Goal: Transaction & Acquisition: Download file/media

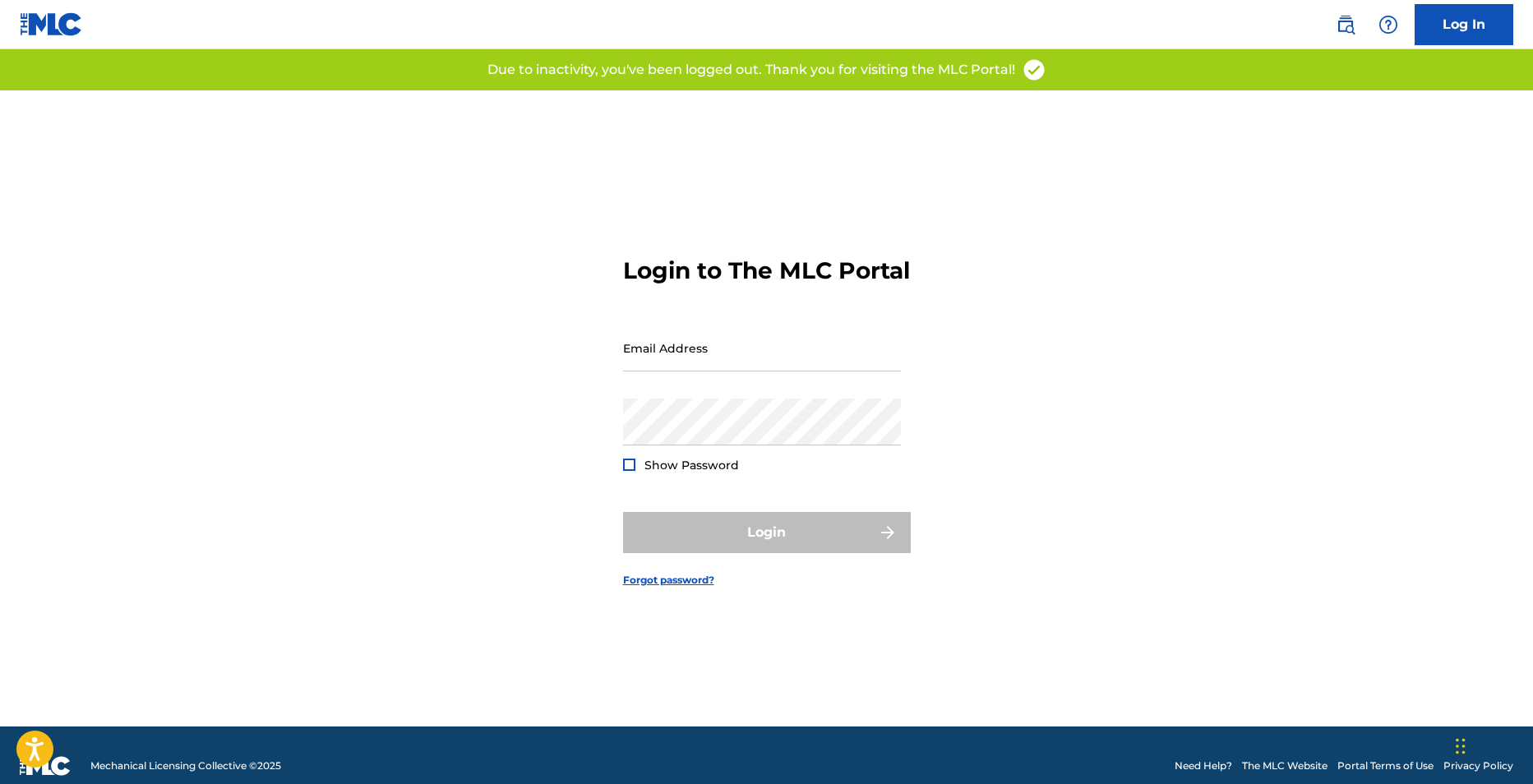
type input "[EMAIL_ADDRESS][DOMAIN_NAME]"
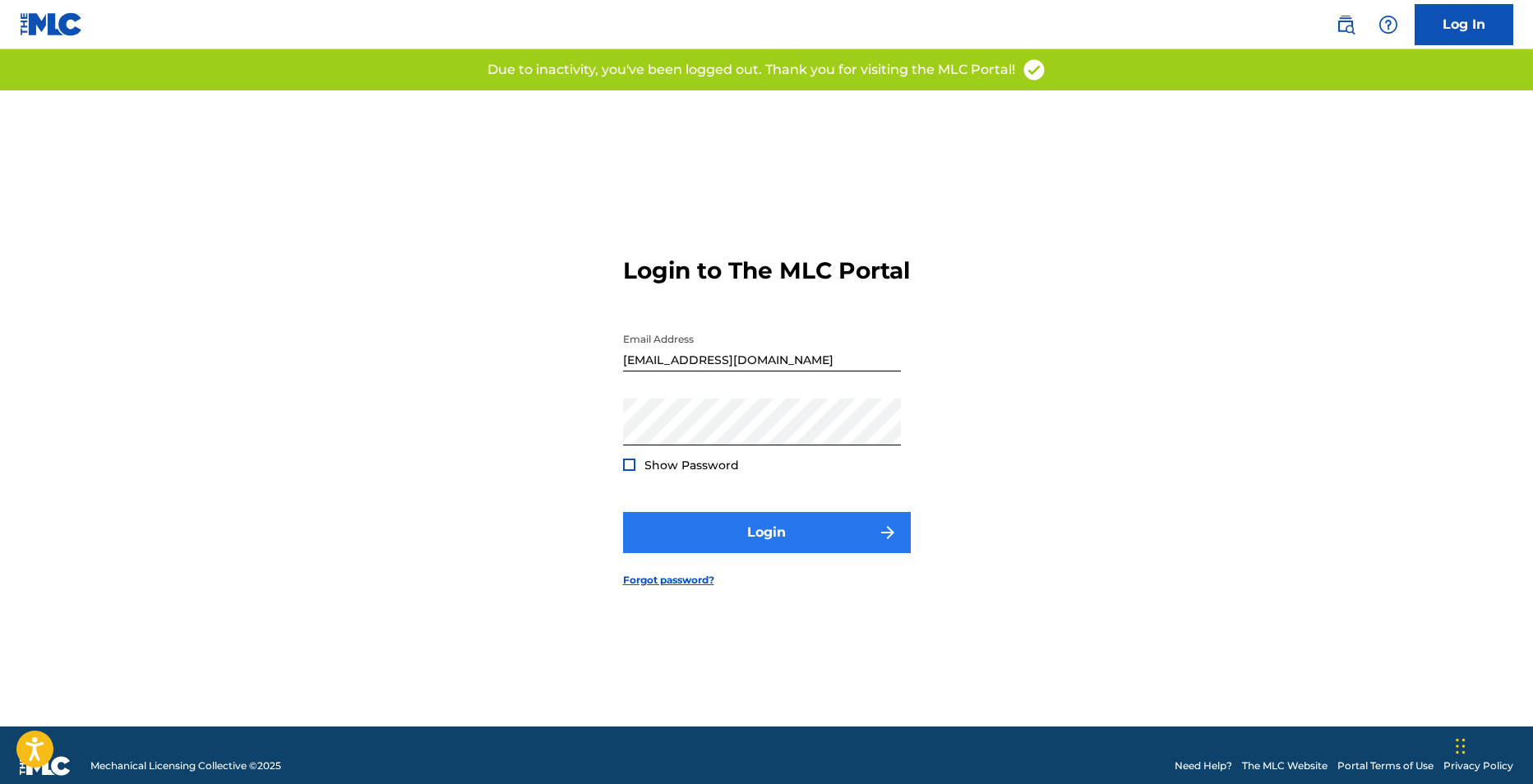
click at [749, 547] on div "Login" at bounding box center [766, 533] width 287 height 41
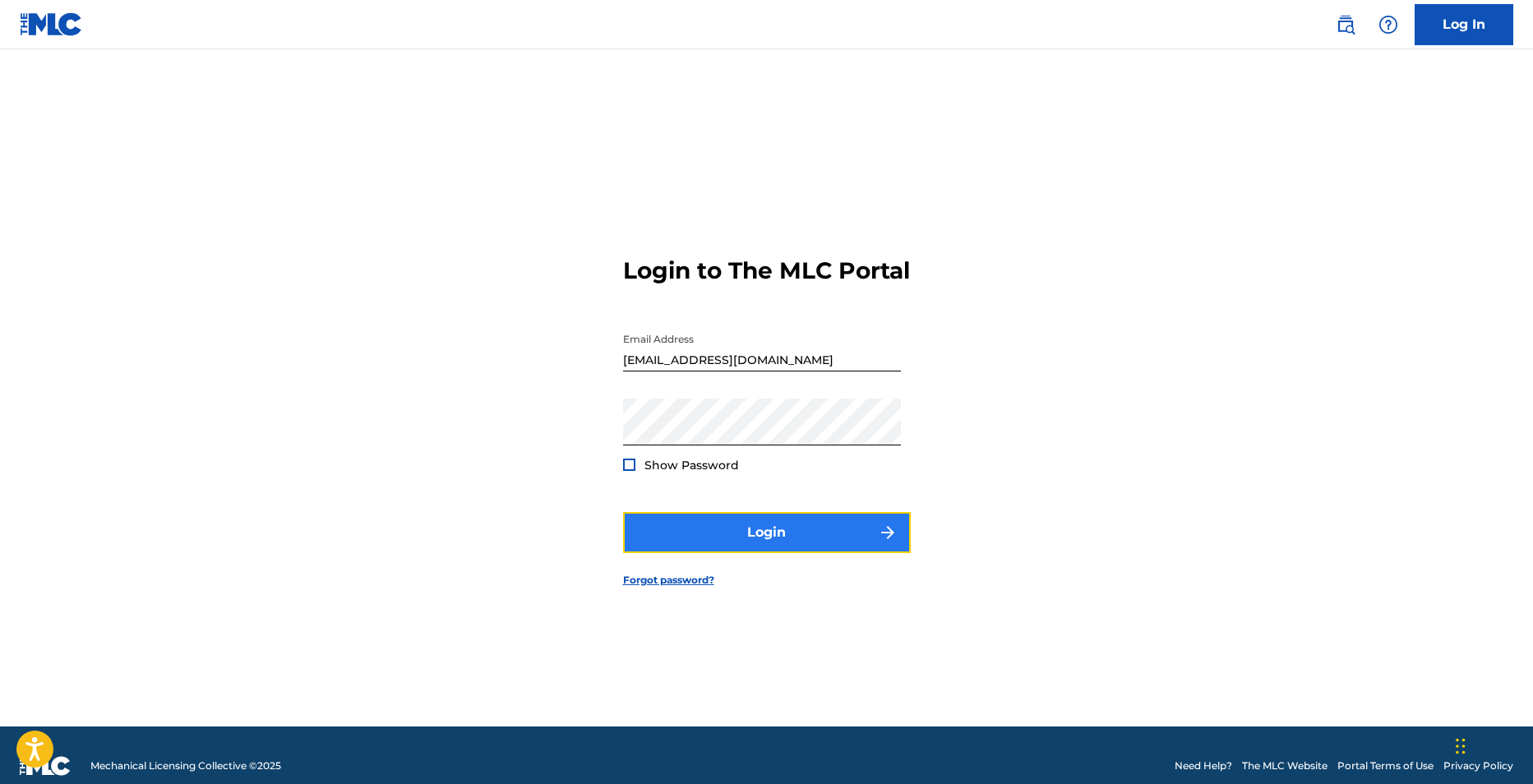
click at [740, 551] on button "Login" at bounding box center [766, 533] width 287 height 41
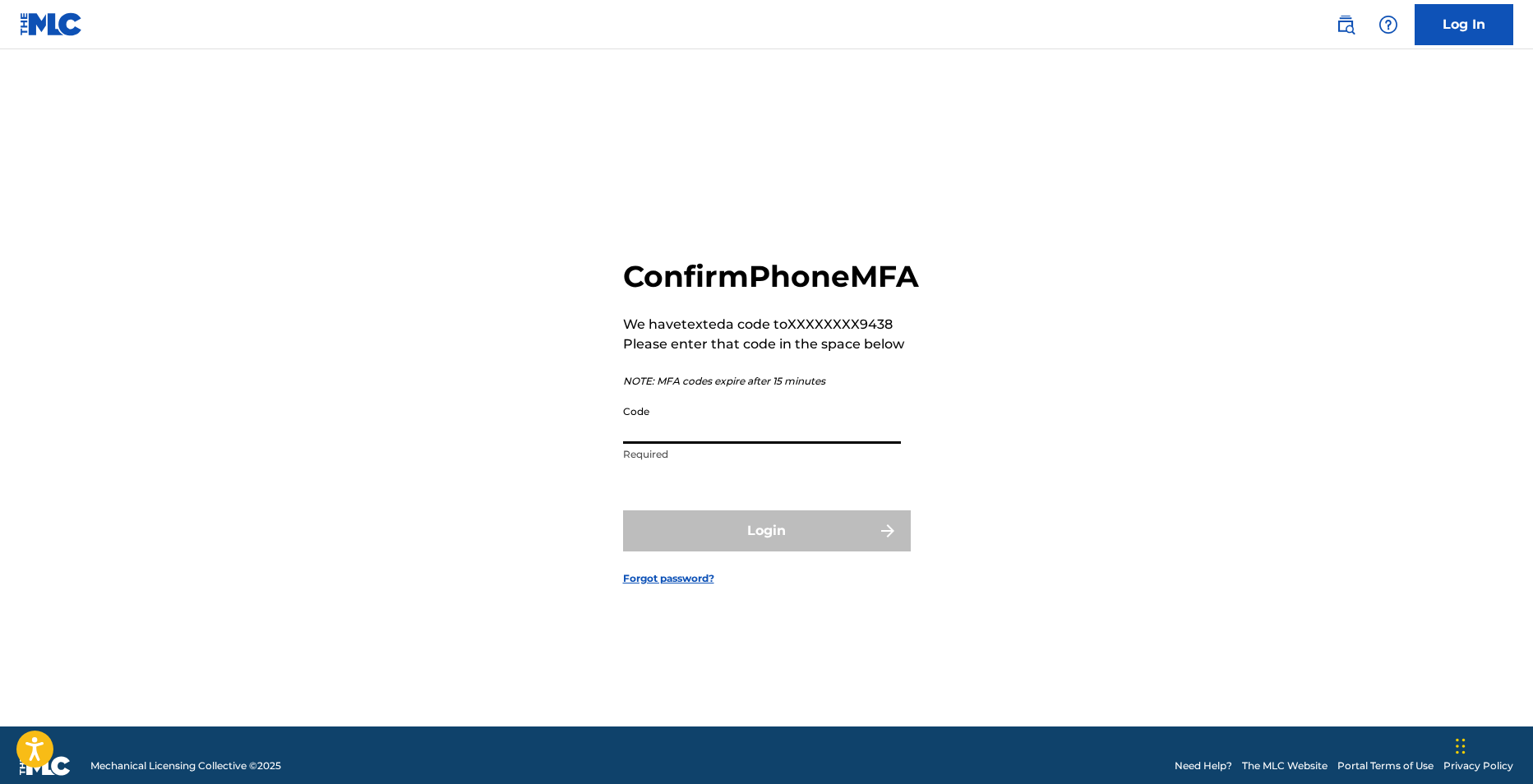
click at [745, 433] on input "Code" at bounding box center [762, 420] width 278 height 47
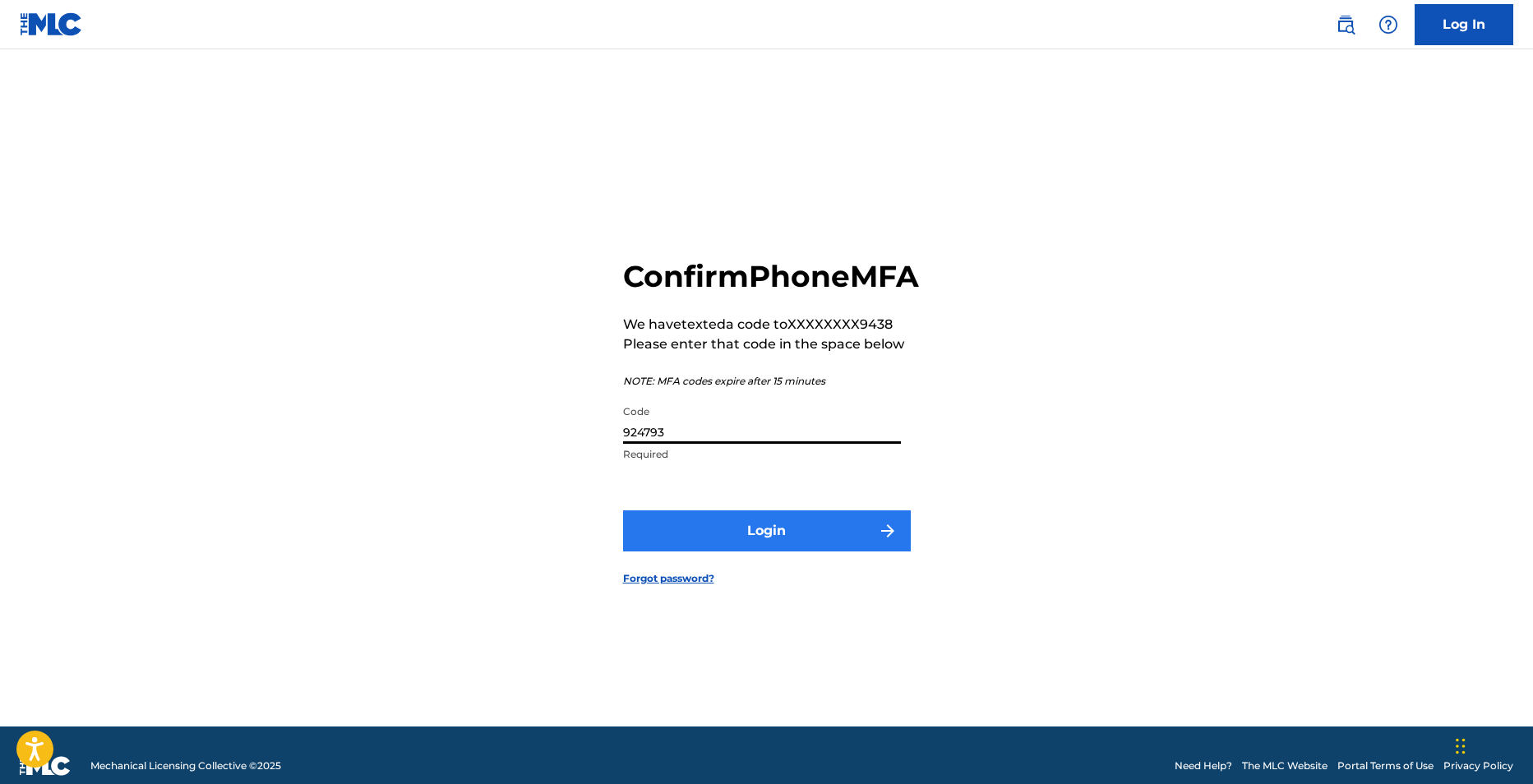
type input "924793"
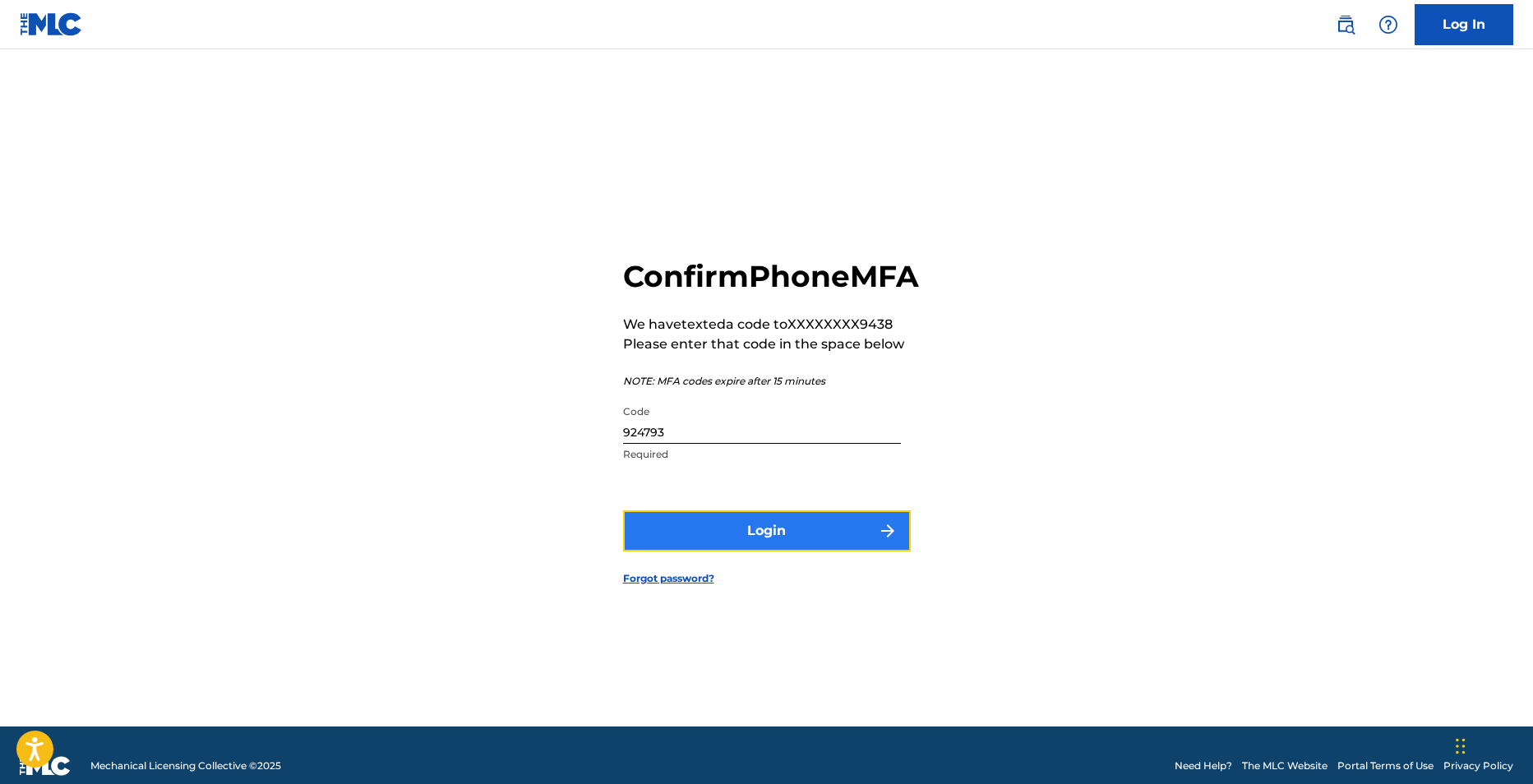
click at [800, 546] on button "Login" at bounding box center [766, 531] width 287 height 41
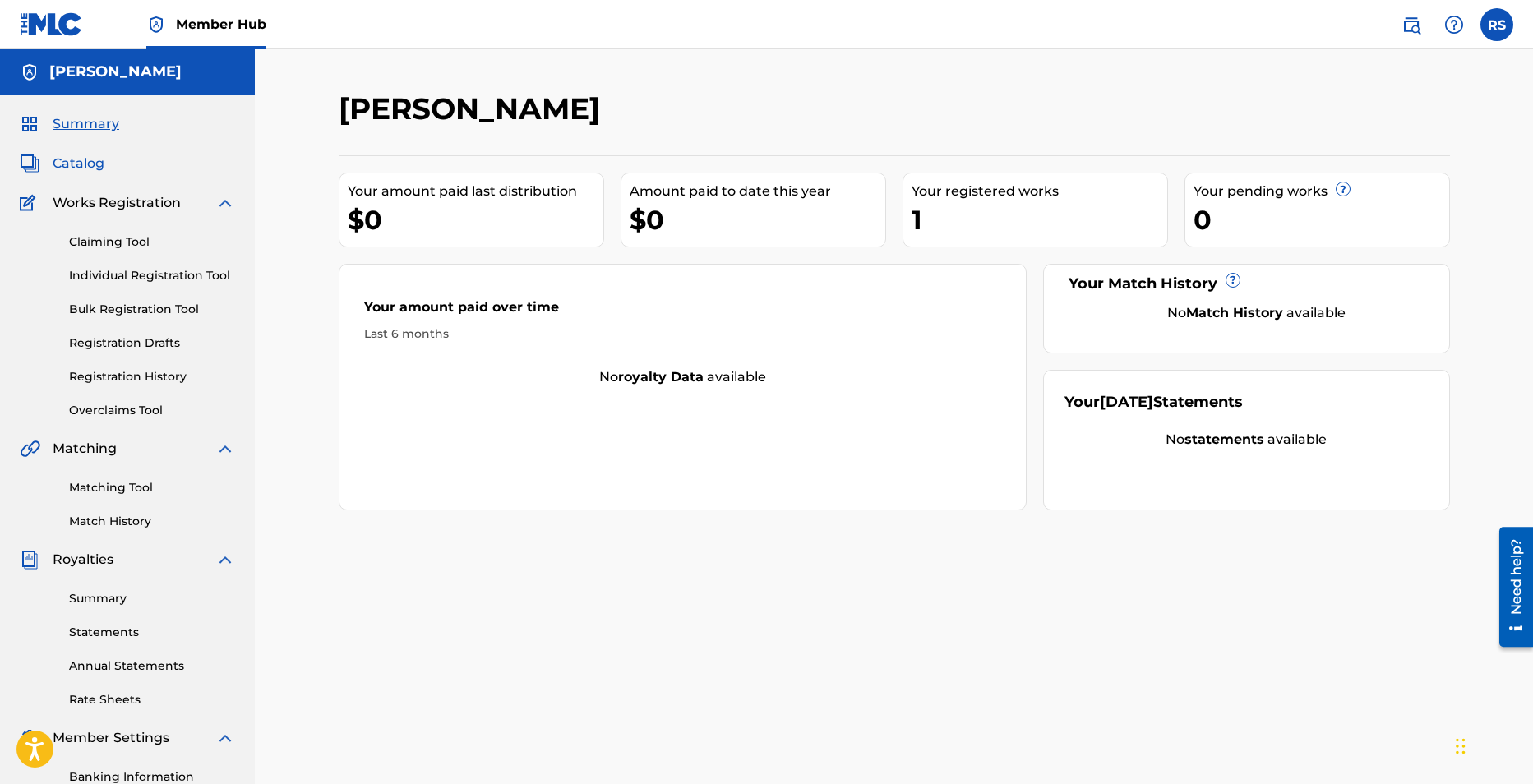
click at [87, 162] on span "Catalog" at bounding box center [78, 163] width 51 height 20
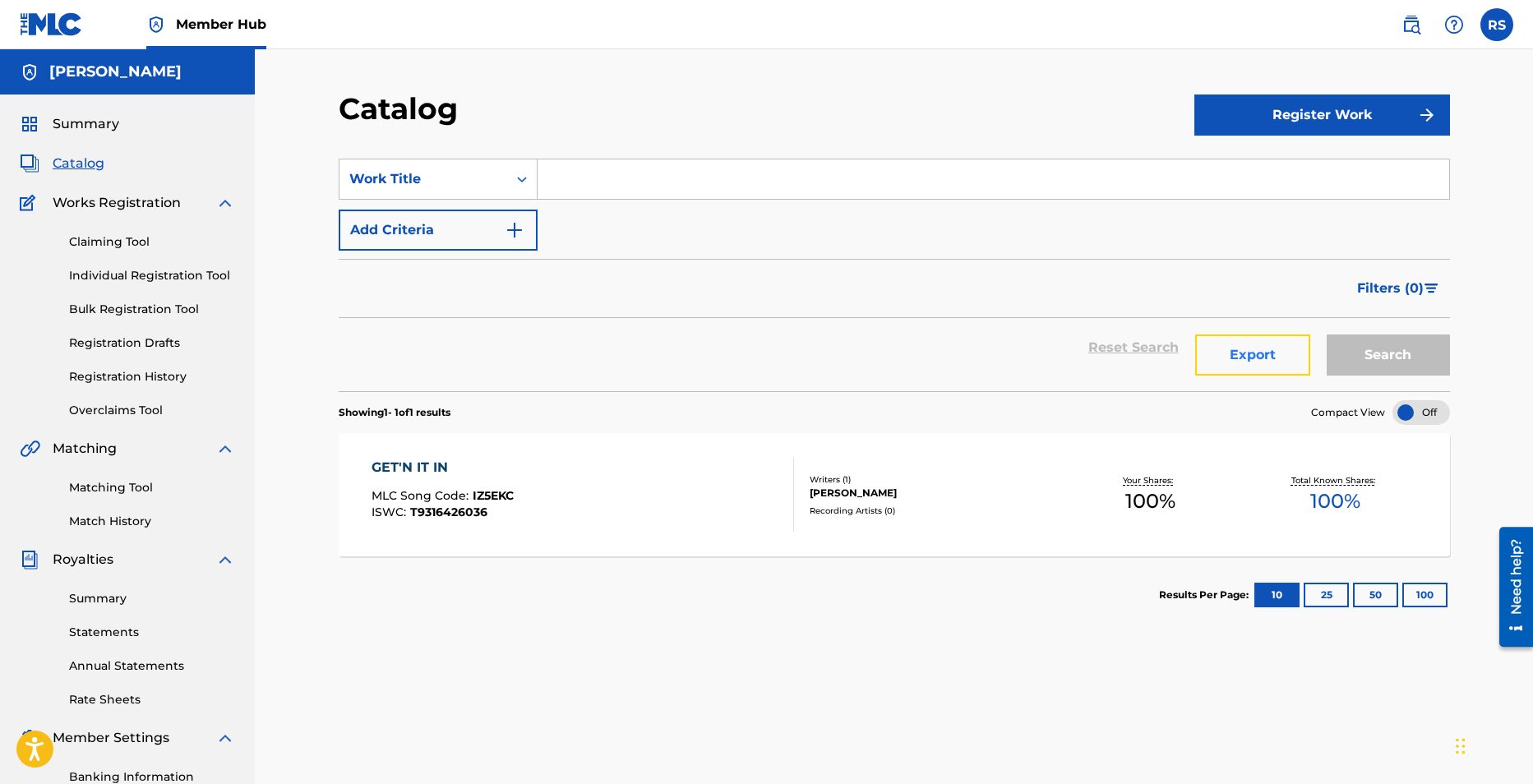
click at [1275, 351] on button "Export" at bounding box center [1252, 355] width 115 height 41
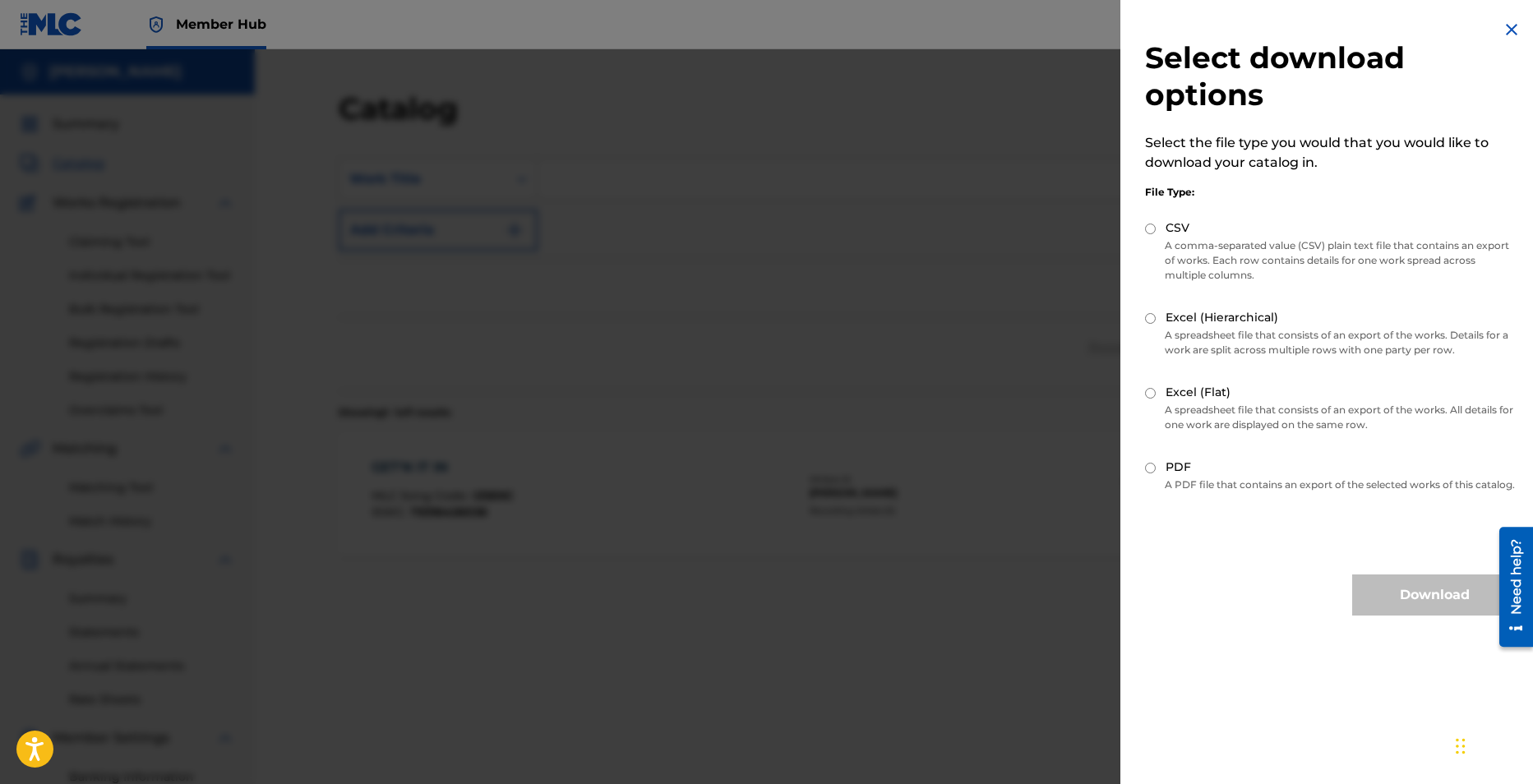
click at [757, 437] on div at bounding box center [766, 441] width 1533 height 784
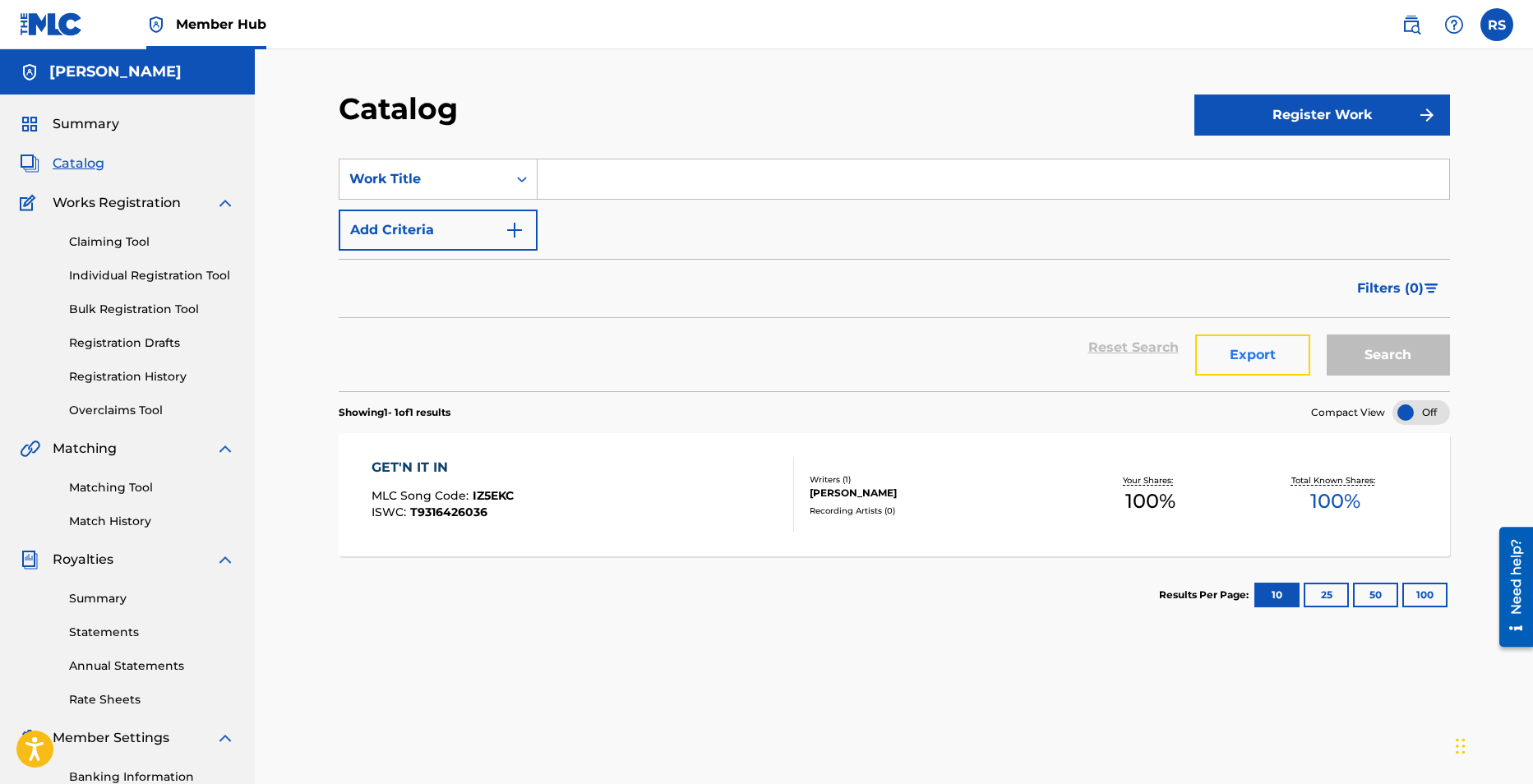
click at [1226, 351] on button "Export" at bounding box center [1252, 355] width 115 height 41
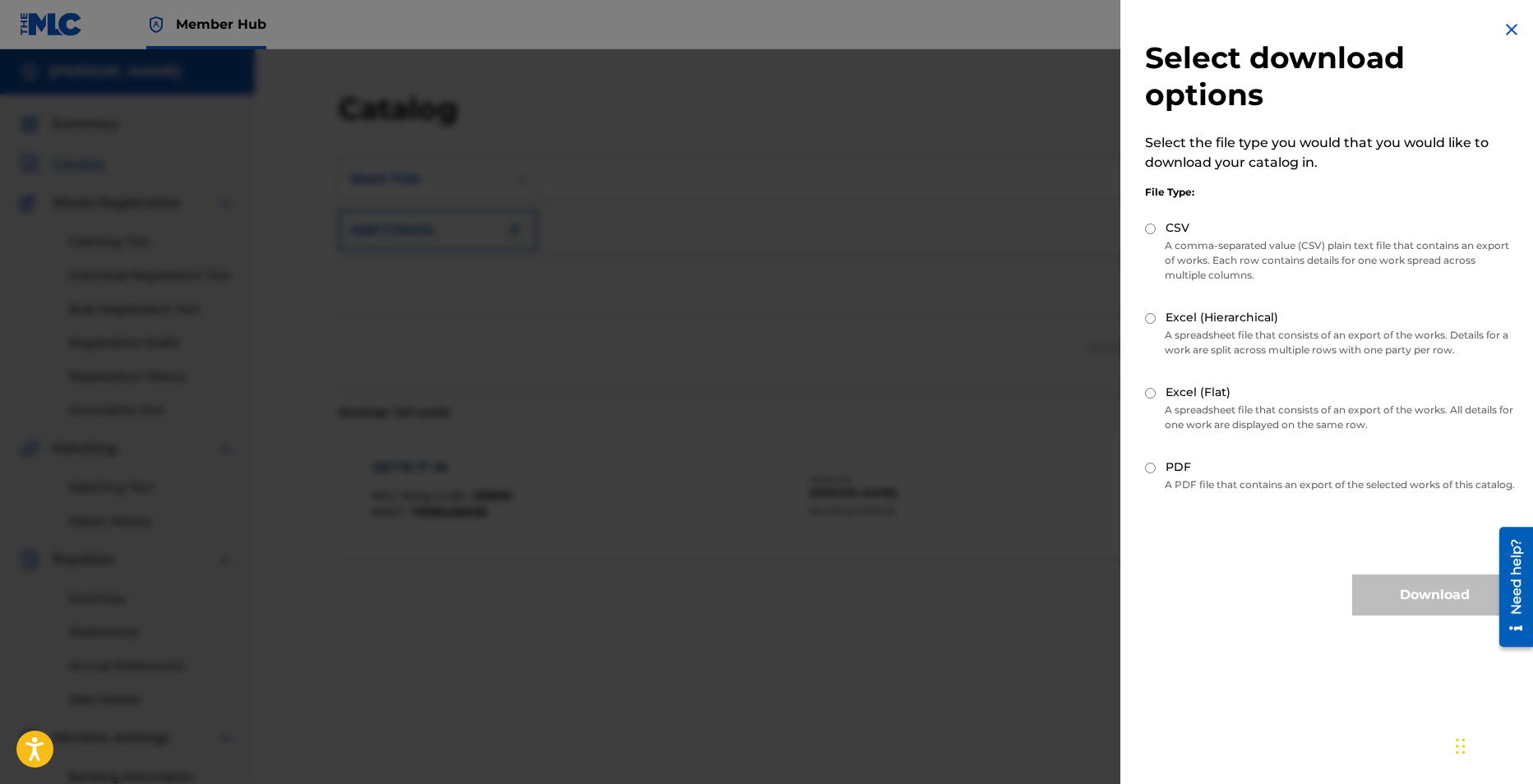
click at [1148, 467] on input "PDF" at bounding box center [1150, 467] width 10 height 10
radio input "true"
click at [1152, 388] on input "Excel (Flat)" at bounding box center [1150, 393] width 10 height 10
radio input "true"
click at [1406, 610] on button "Download" at bounding box center [1434, 595] width 165 height 41
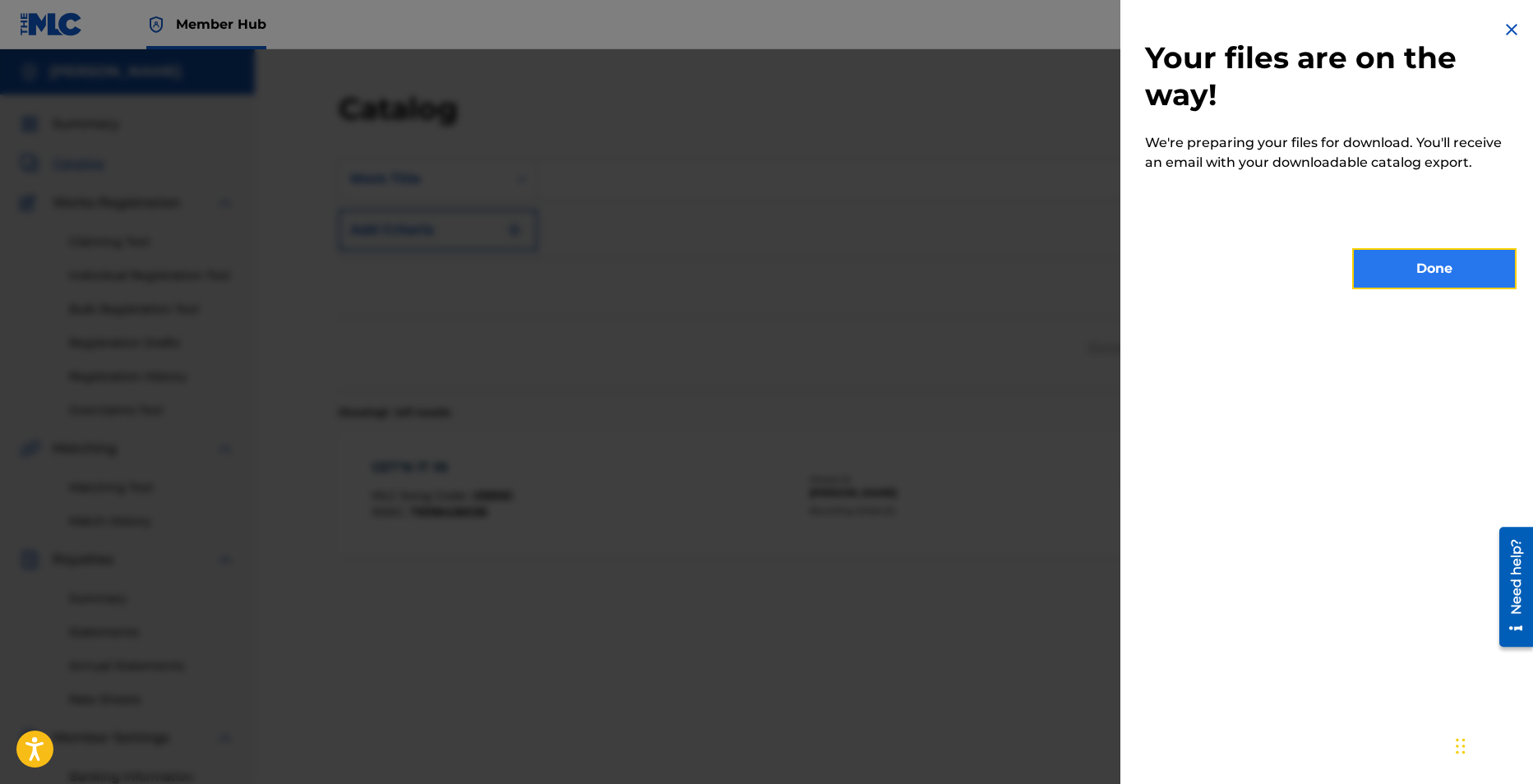
click at [1400, 268] on button "Done" at bounding box center [1434, 268] width 165 height 41
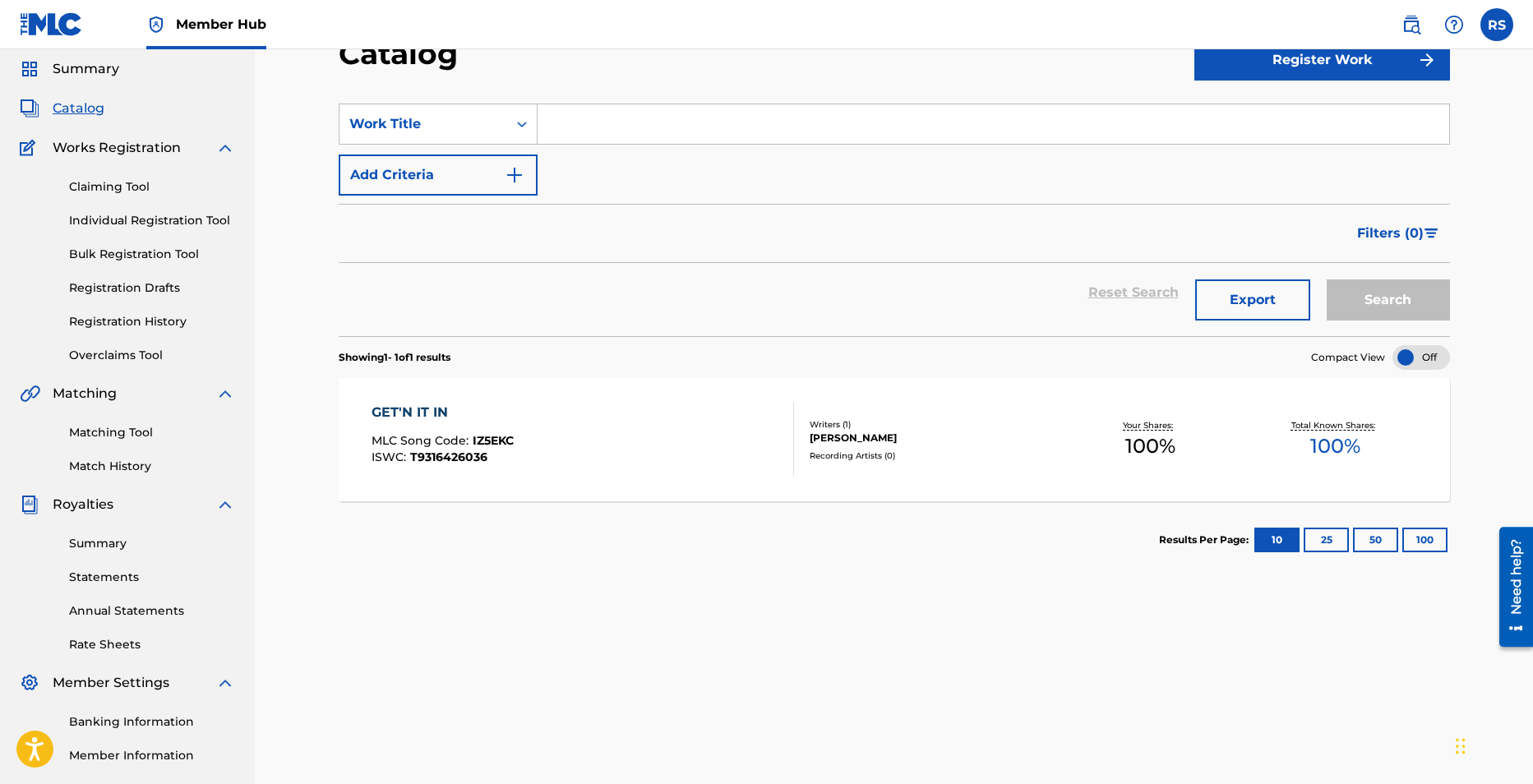
scroll to position [82, 0]
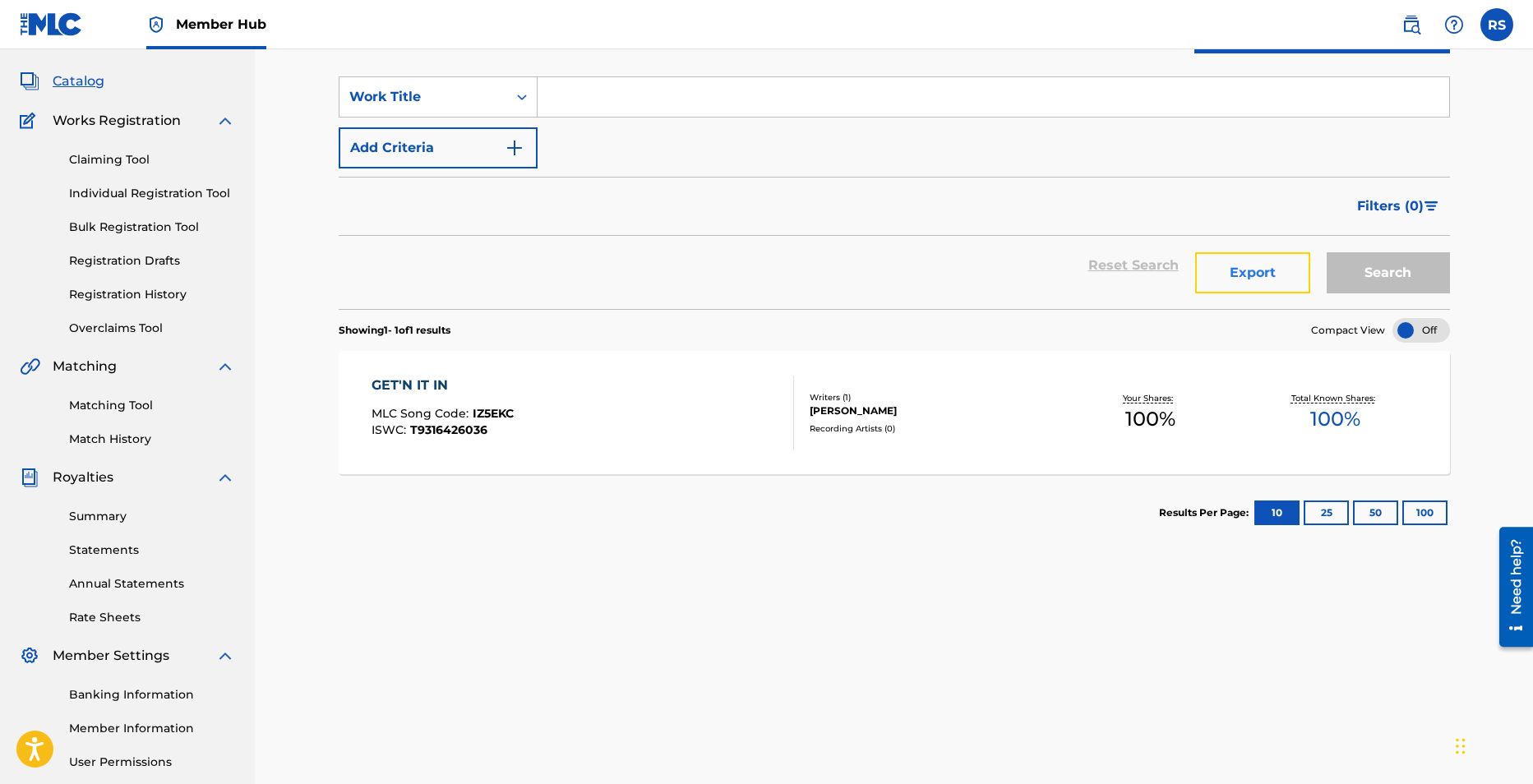
click at [1273, 278] on button "Export" at bounding box center [1252, 273] width 115 height 41
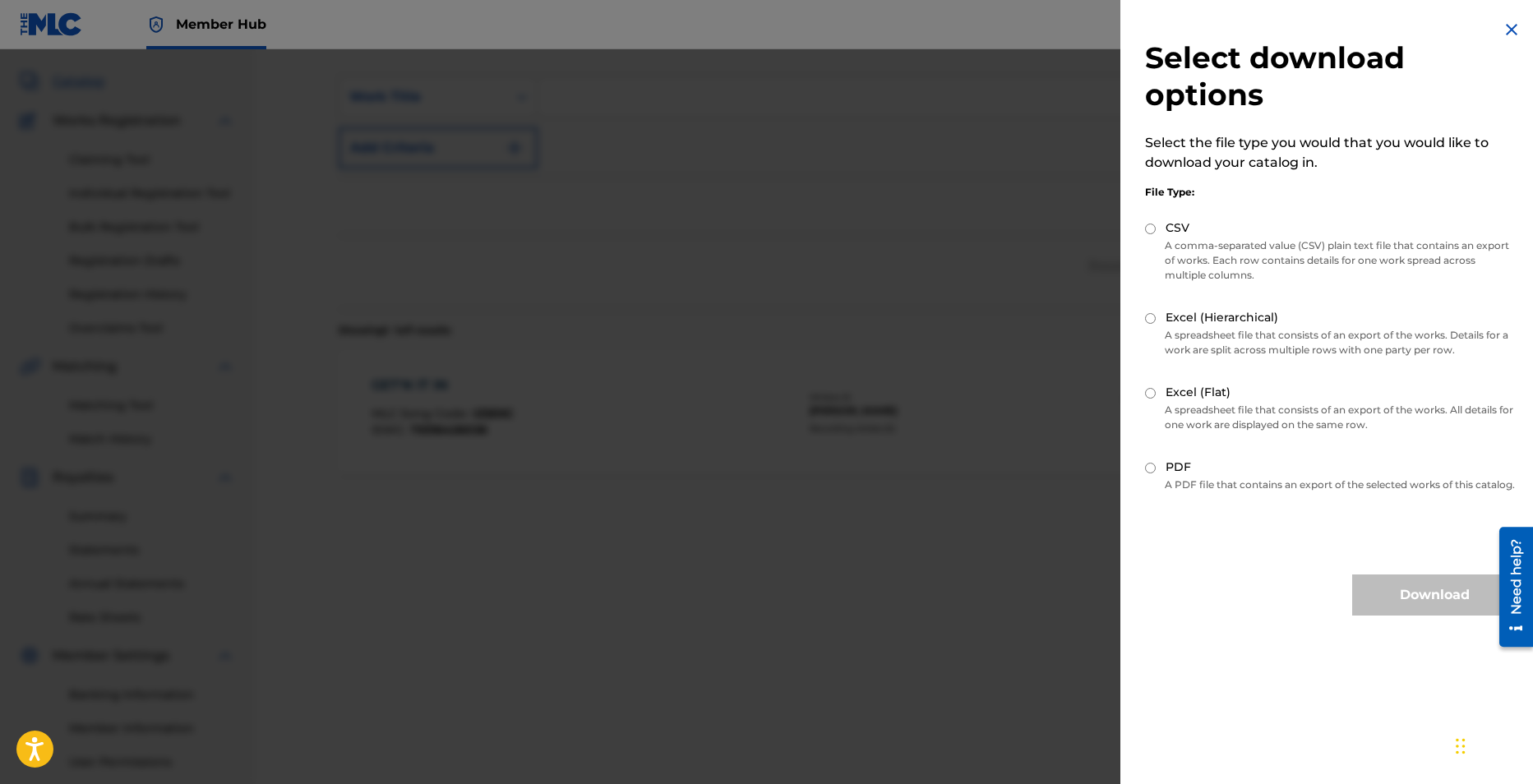
click at [1149, 313] on input "Excel (Hierarchical)" at bounding box center [1150, 318] width 10 height 10
radio input "true"
click at [1428, 616] on button "Download" at bounding box center [1434, 595] width 165 height 41
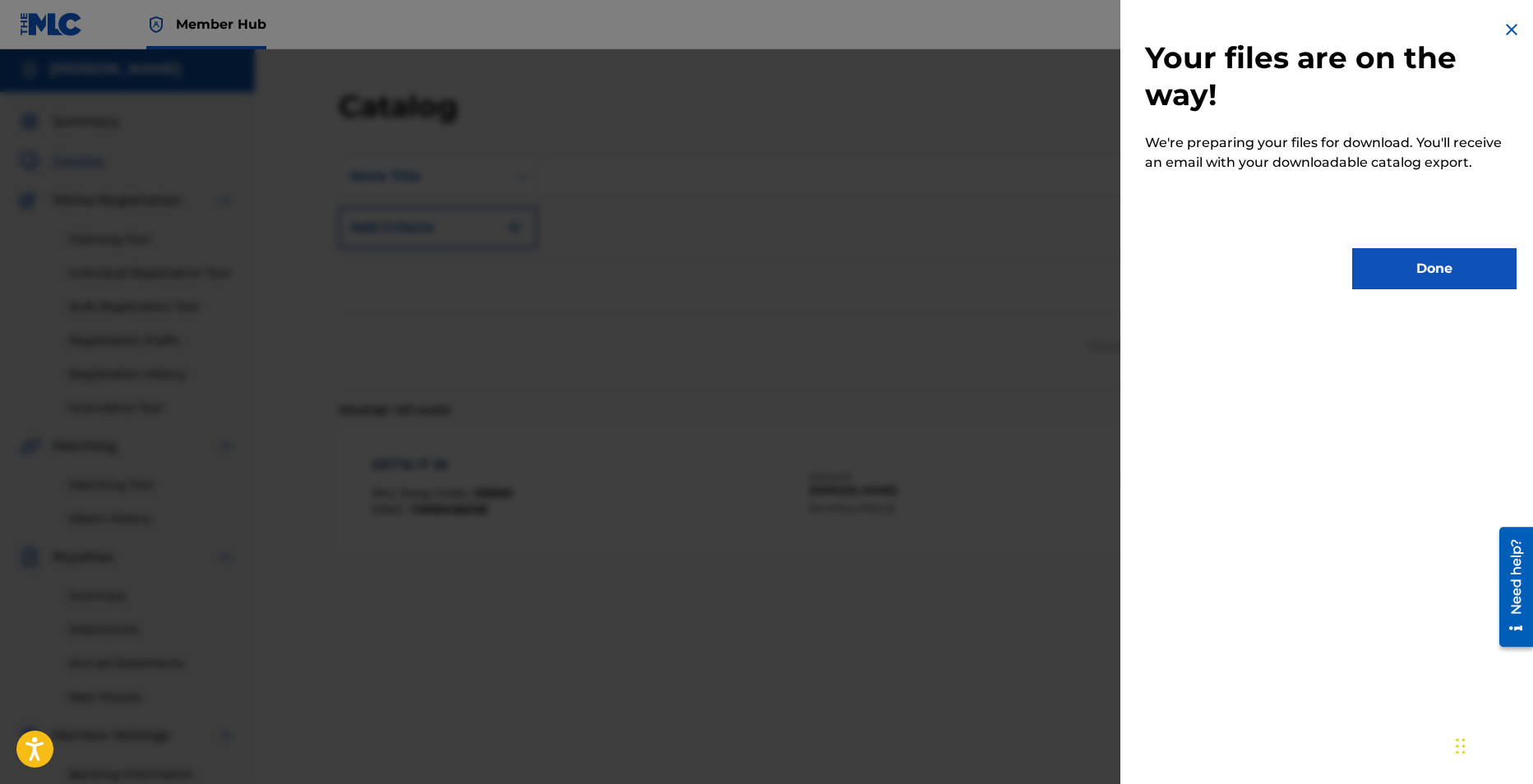
scroll to position [0, 0]
click at [1502, 33] on img at bounding box center [1512, 29] width 20 height 20
